Goal: Information Seeking & Learning: Learn about a topic

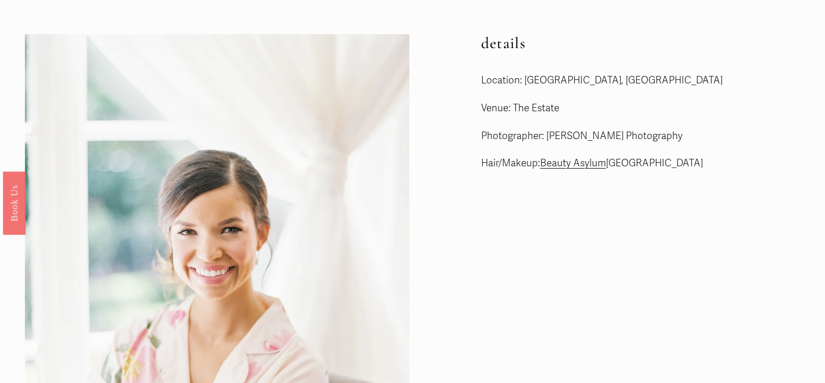
scroll to position [2, 0]
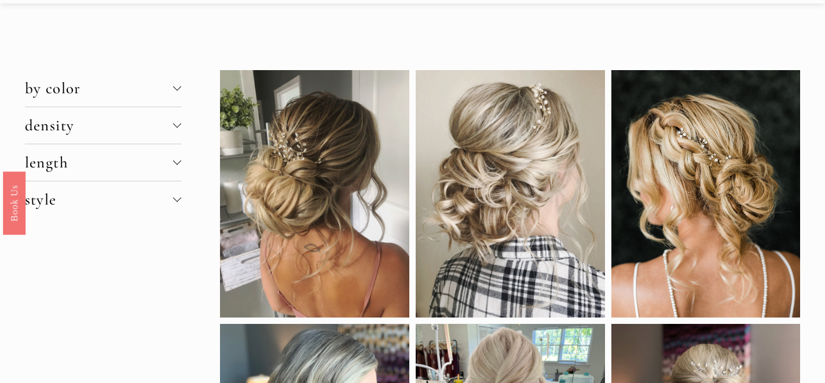
scroll to position [37, 0]
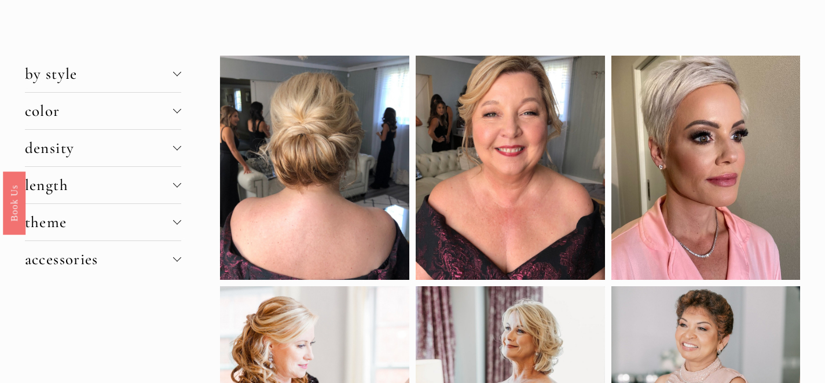
scroll to position [25, 0]
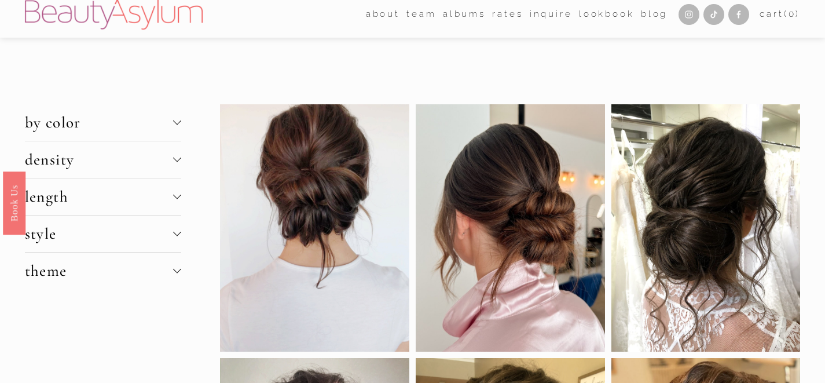
scroll to position [2, 0]
